Goal: Information Seeking & Learning: Learn about a topic

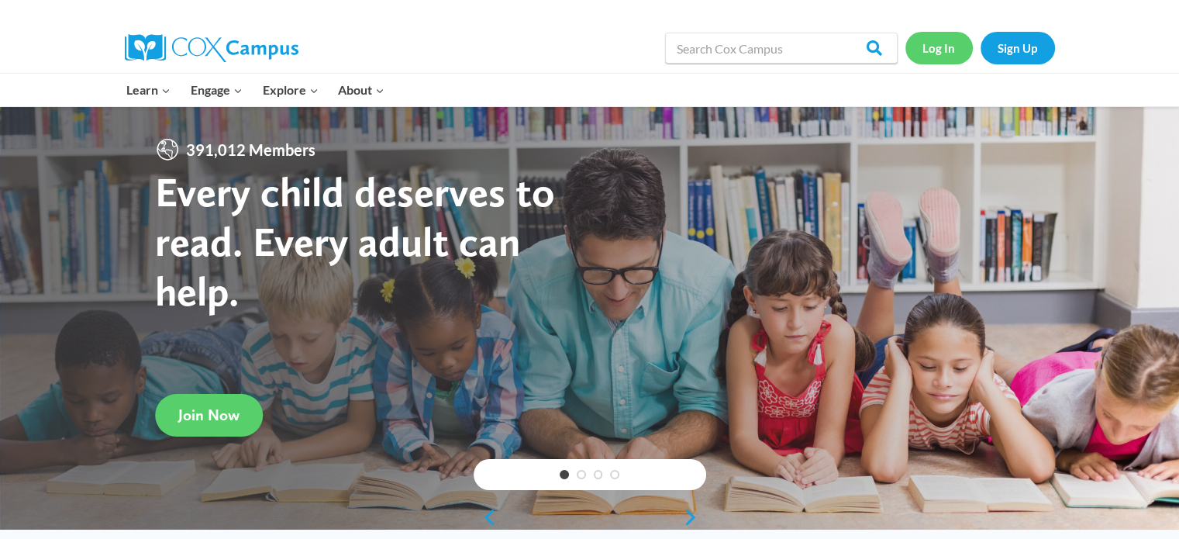
click at [940, 50] on link "Log In" at bounding box center [939, 48] width 67 height 32
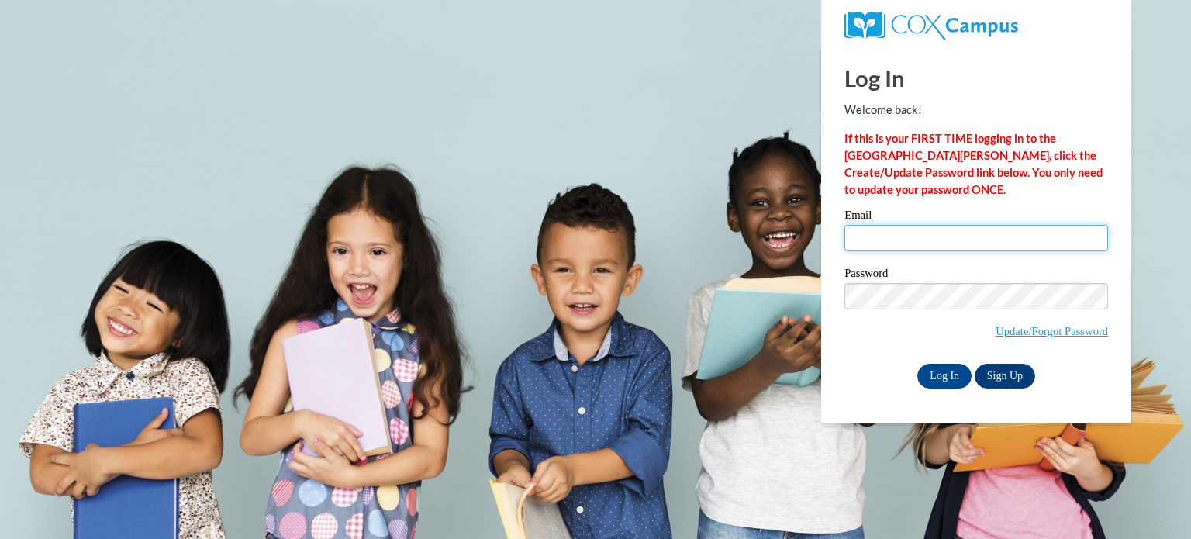
click at [920, 226] on input "Email" at bounding box center [976, 238] width 264 height 26
type input "ernsth@w-csd.org"
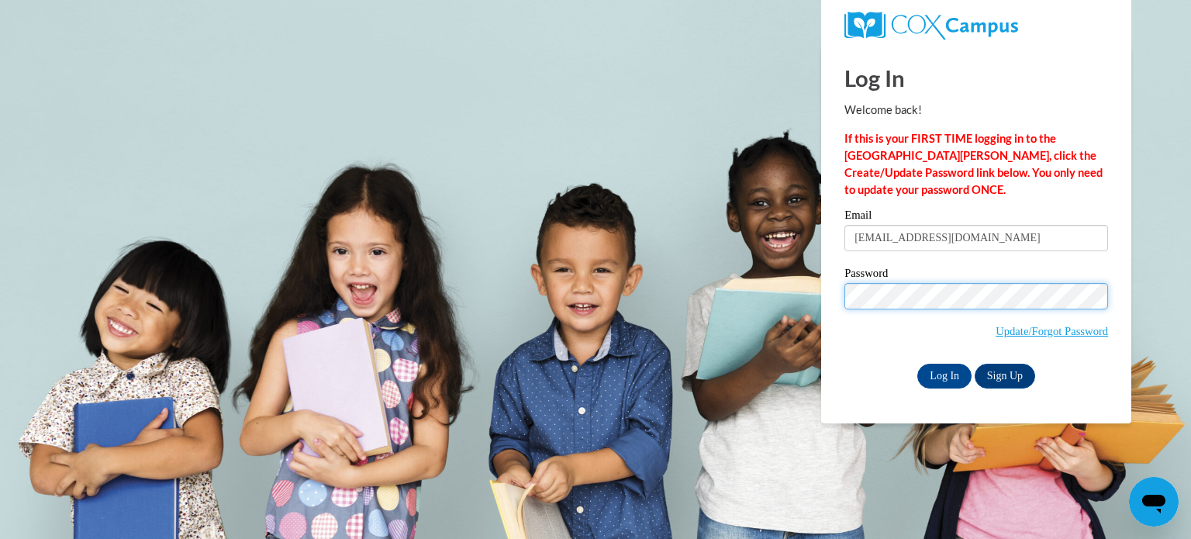
click at [917, 364] on input "Log In" at bounding box center [944, 376] width 54 height 25
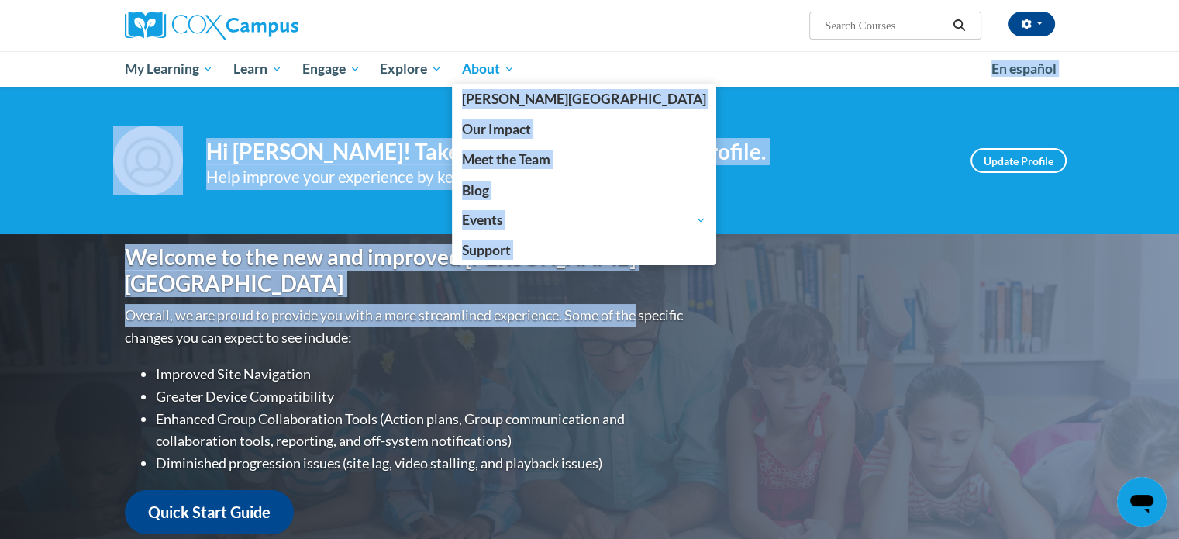
drag, startPoint x: 0, startPoint y: 0, endPoint x: 513, endPoint y: 58, distance: 516.5
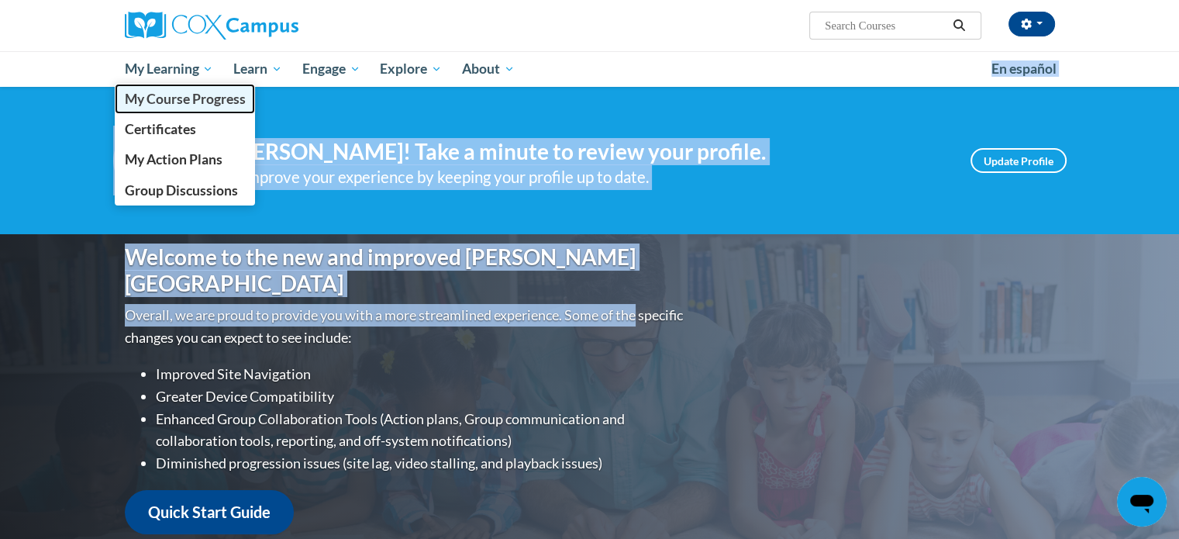
click at [195, 95] on span "My Course Progress" at bounding box center [184, 99] width 121 height 16
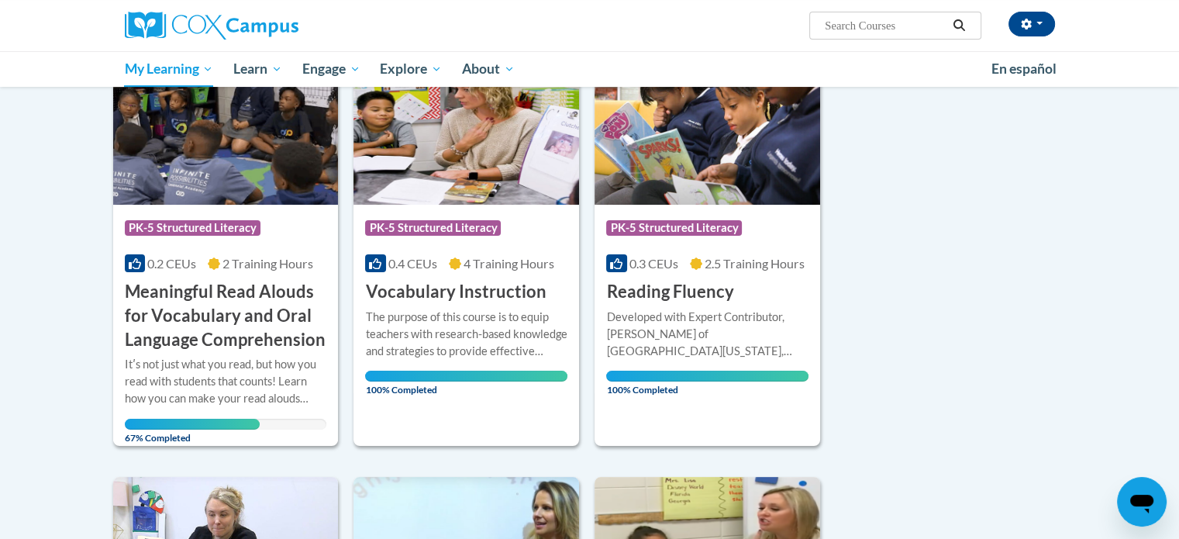
scroll to position [235, 0]
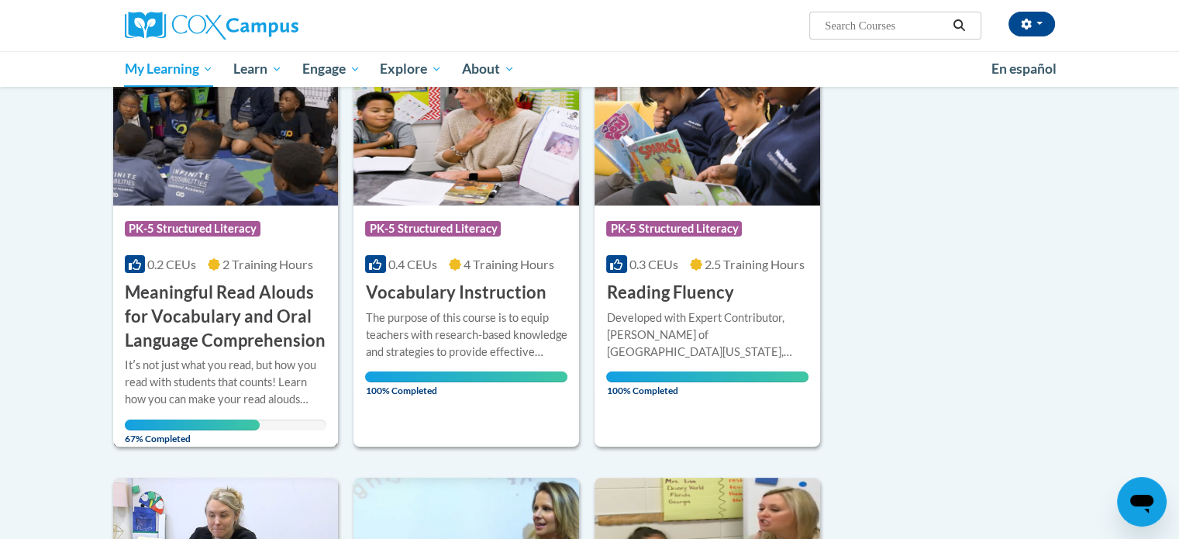
click at [224, 170] on img at bounding box center [226, 126] width 226 height 158
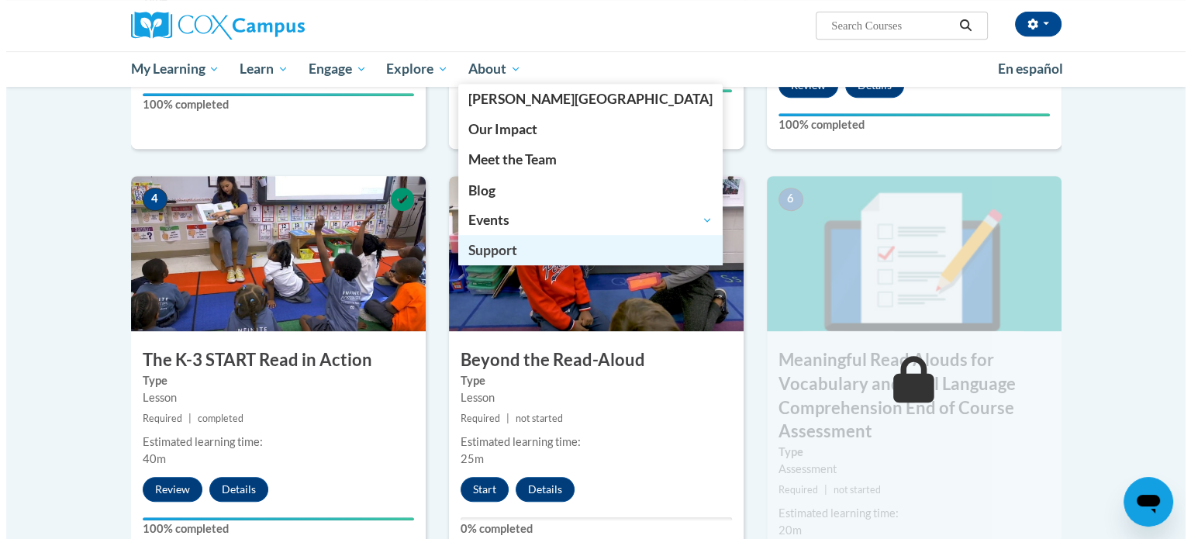
scroll to position [874, 0]
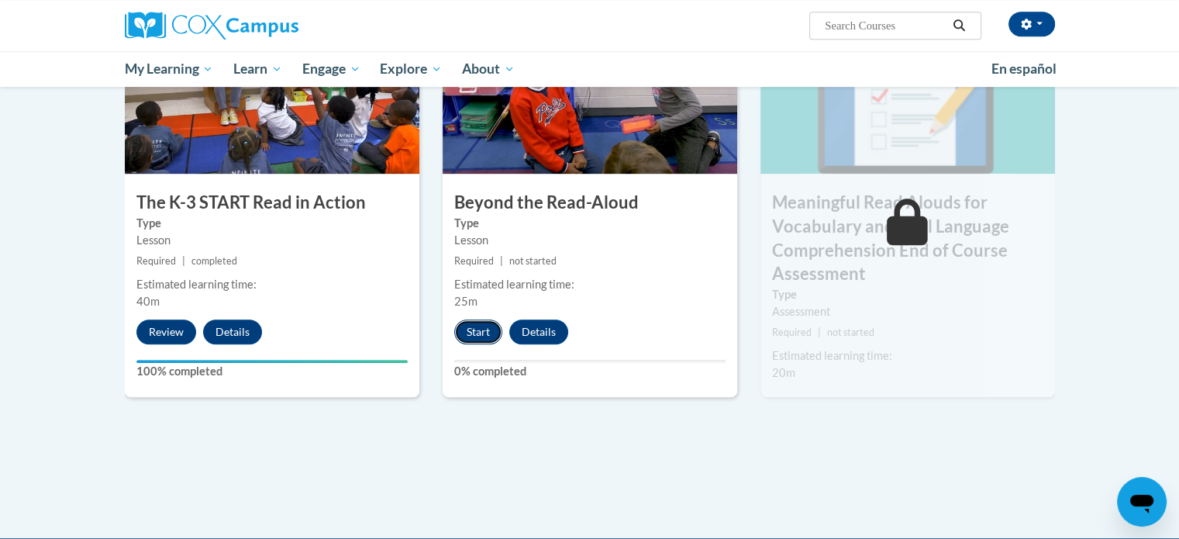
click at [475, 328] on button "Start" at bounding box center [478, 331] width 48 height 25
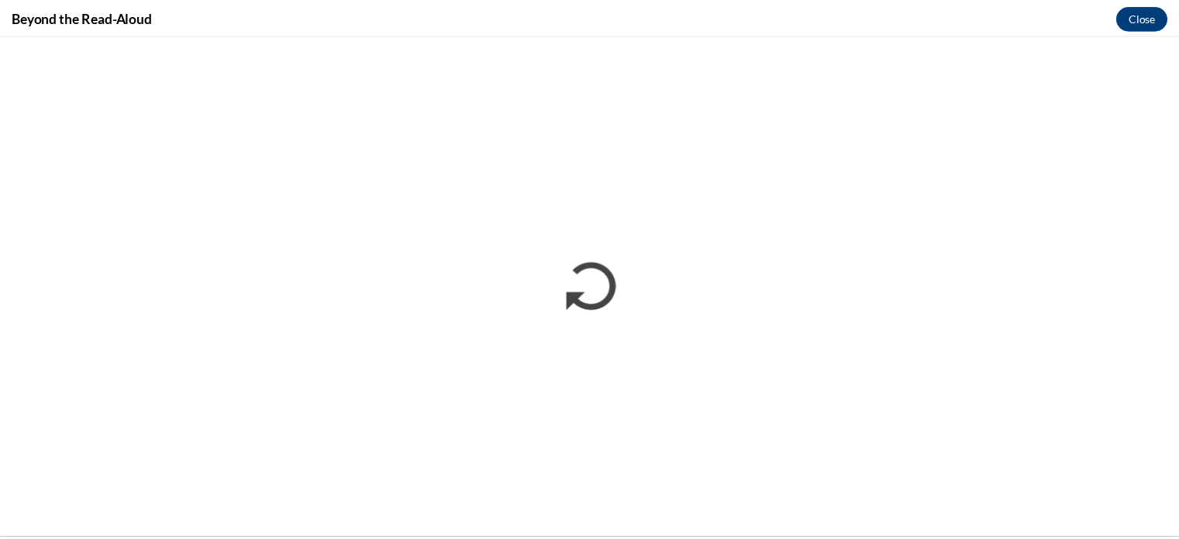
scroll to position [0, 0]
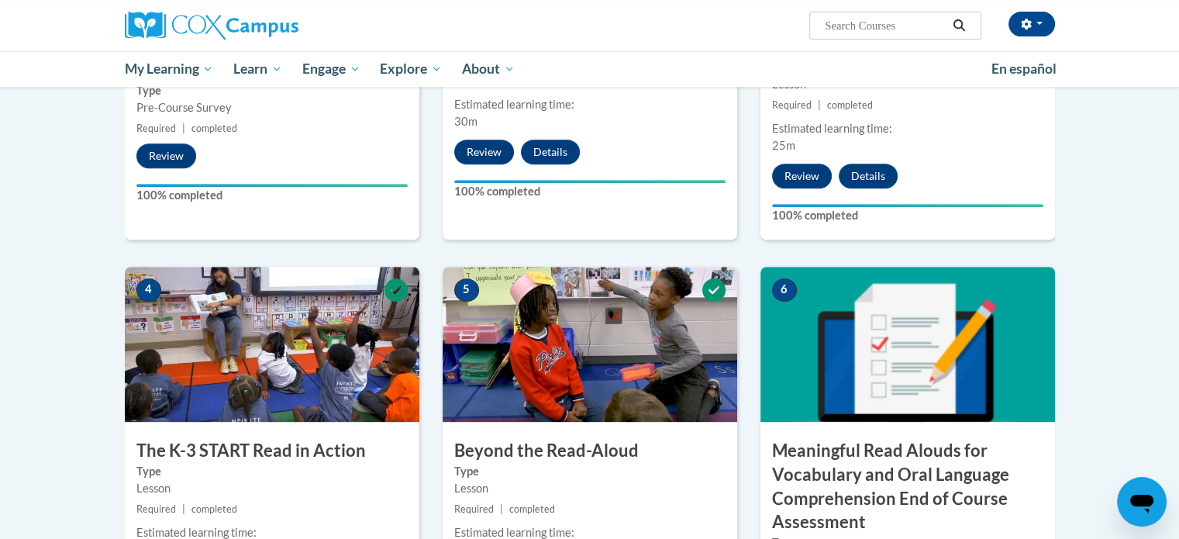
scroll to position [845, 0]
